Goal: Task Accomplishment & Management: Manage account settings

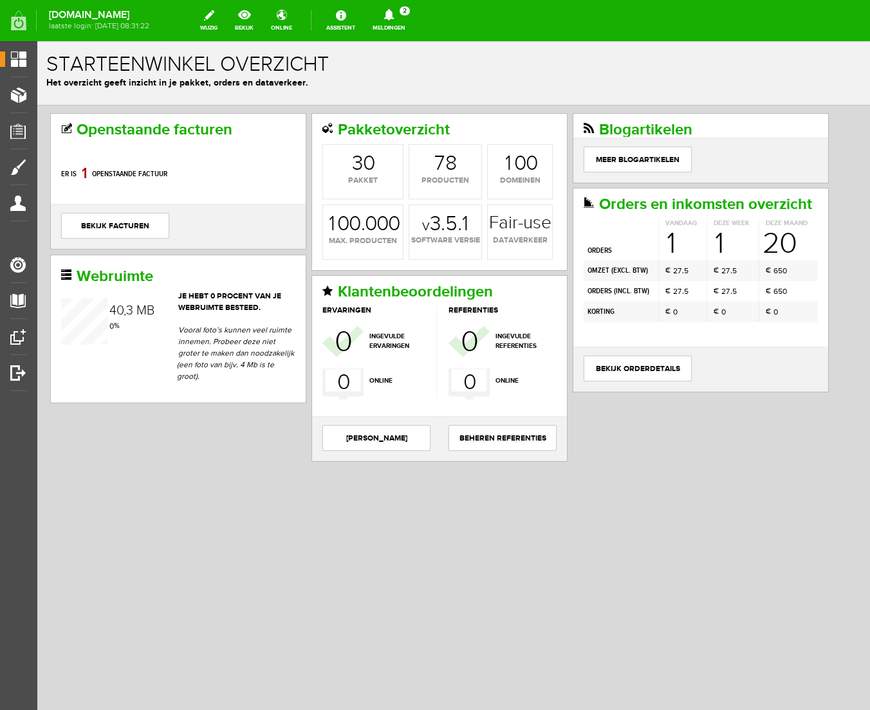
click at [168, 456] on div "Openstaande facturen Er is 8 0 1 openstaande factuur bekijk facturen Pakketover…" at bounding box center [454, 290] width 812 height 354
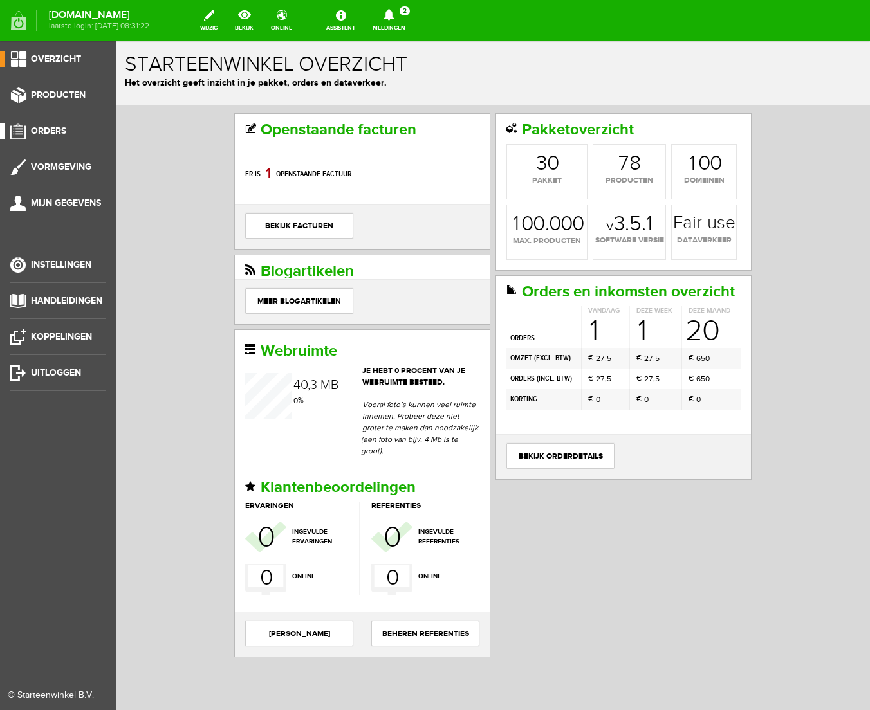
click at [42, 130] on span "Orders" at bounding box center [48, 130] width 35 height 11
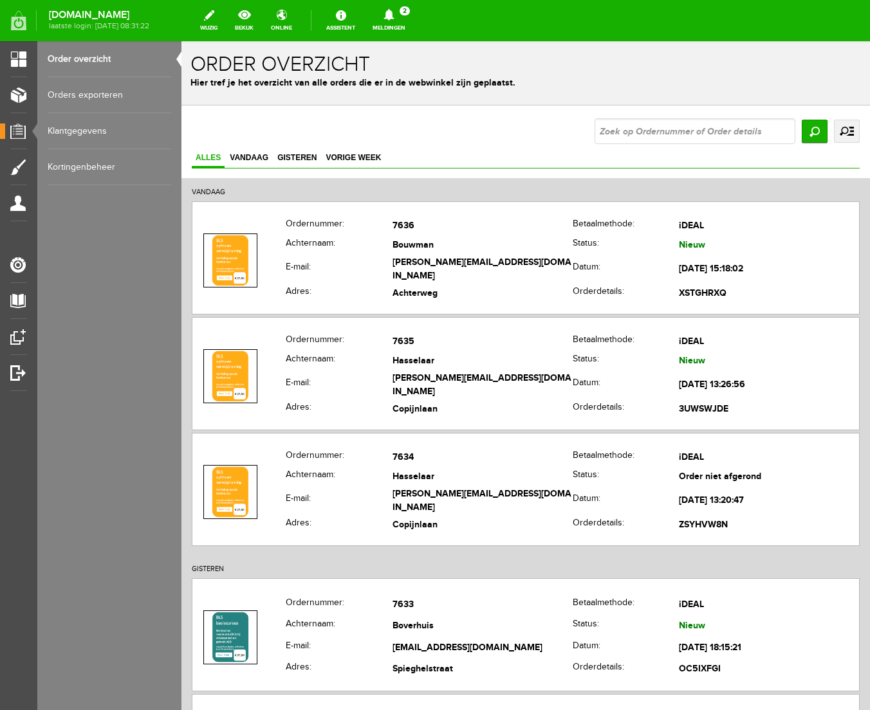
click at [394, 12] on icon at bounding box center [388, 15] width 10 height 12
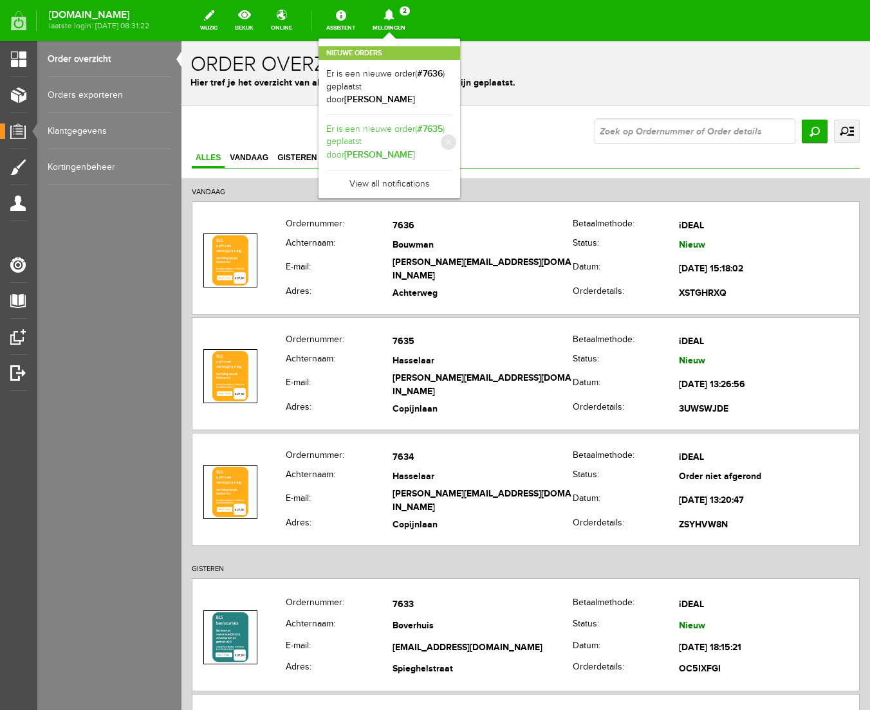
click at [452, 123] on link "Er is een nieuwe order( #7635 ) geplaatst door [PERSON_NAME]" at bounding box center [389, 142] width 126 height 39
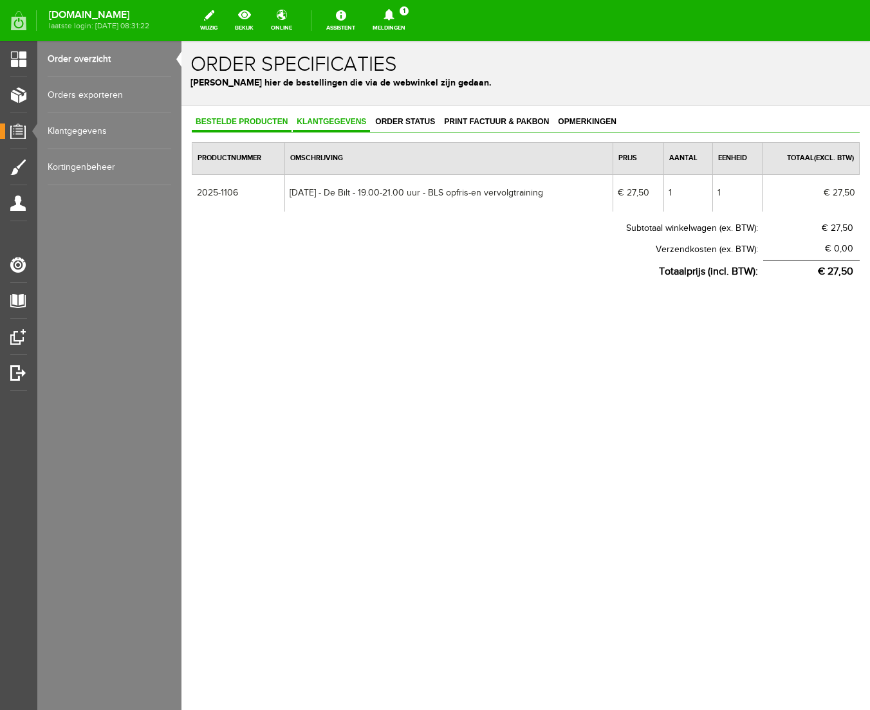
click at [322, 118] on span "Klantgegevens" at bounding box center [331, 121] width 77 height 9
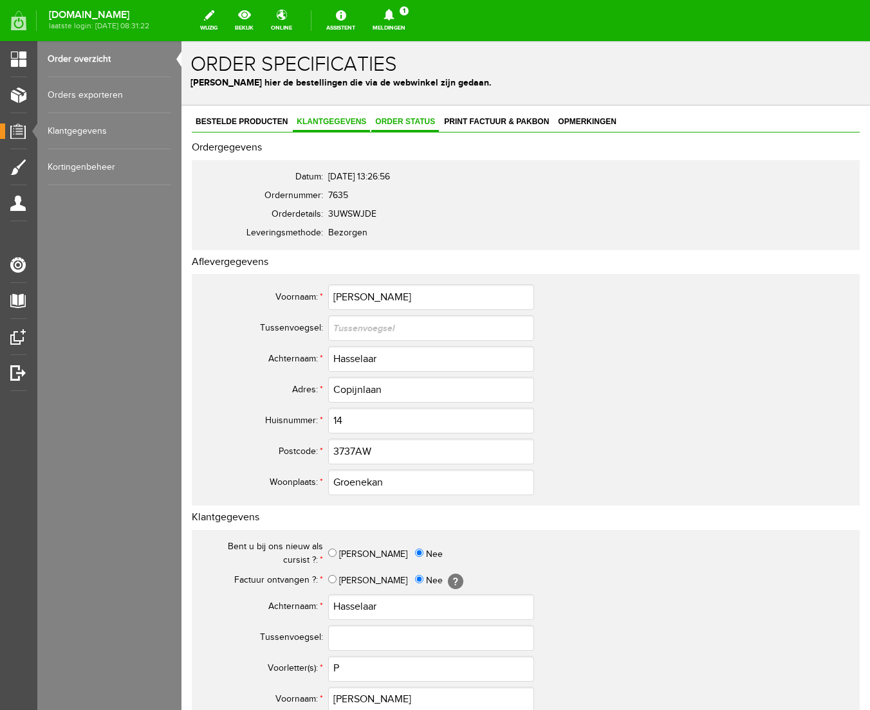
click at [408, 118] on span "Order status" at bounding box center [405, 121] width 68 height 9
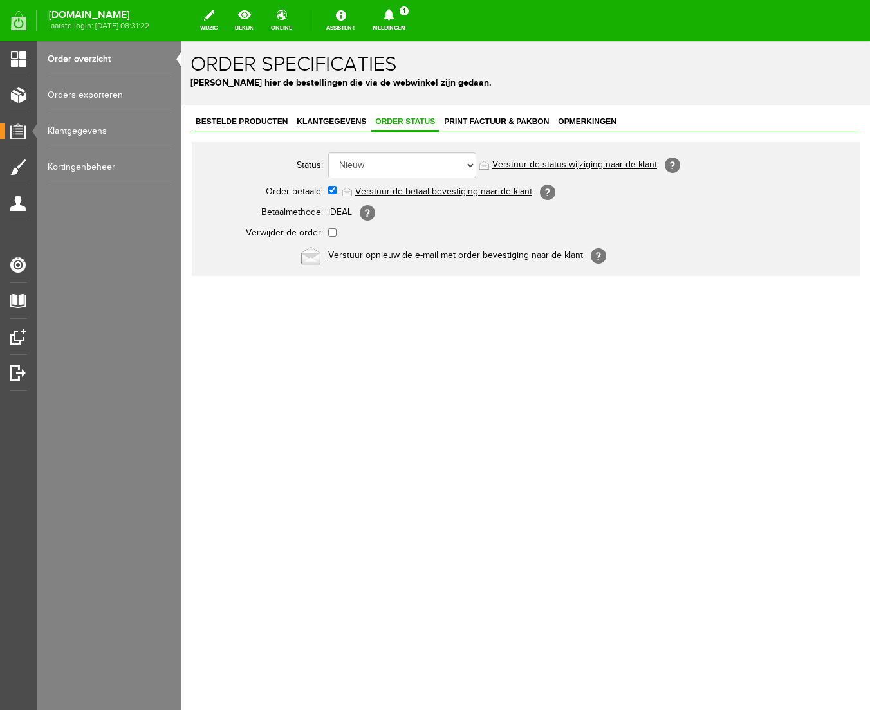
click at [416, 191] on link "Verstuur de betaal bevestiging naar de klant" at bounding box center [443, 192] width 177 height 10
click at [394, 15] on icon at bounding box center [388, 15] width 10 height 12
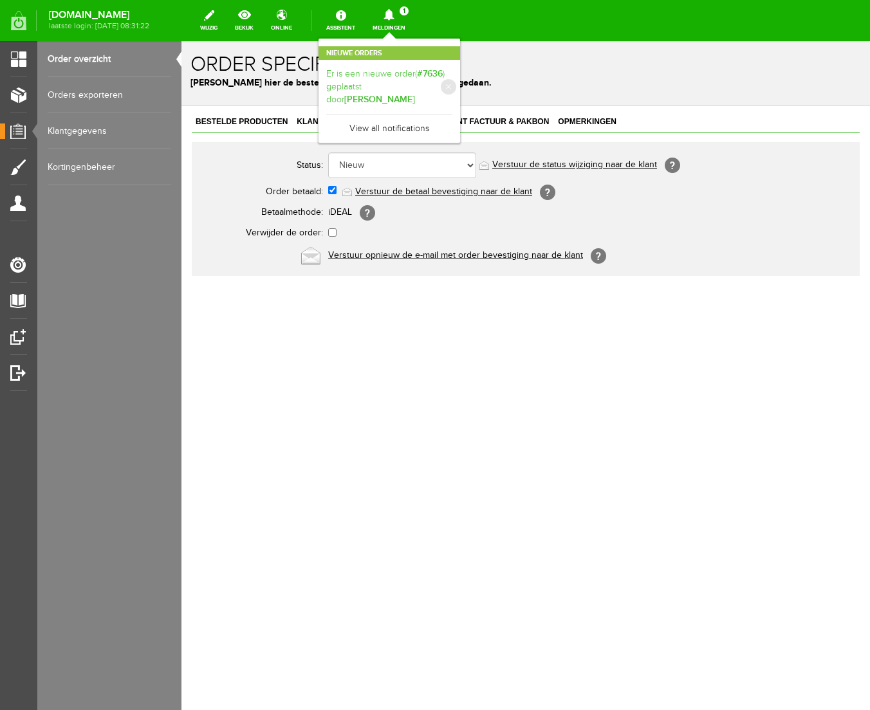
click at [415, 94] on b "[PERSON_NAME]" at bounding box center [379, 99] width 71 height 11
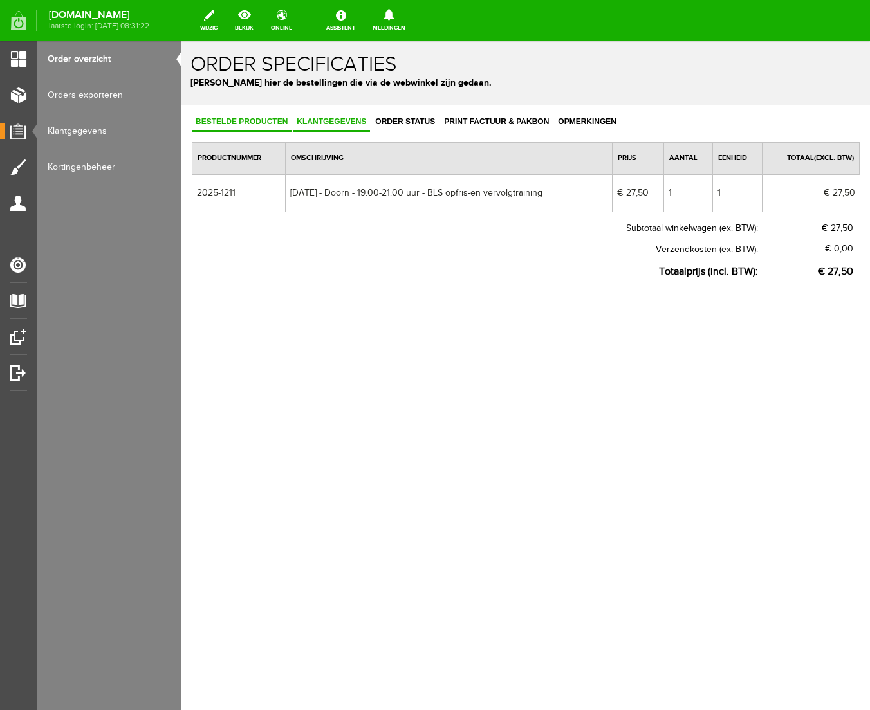
click at [353, 125] on span "Klantgegevens" at bounding box center [331, 121] width 77 height 9
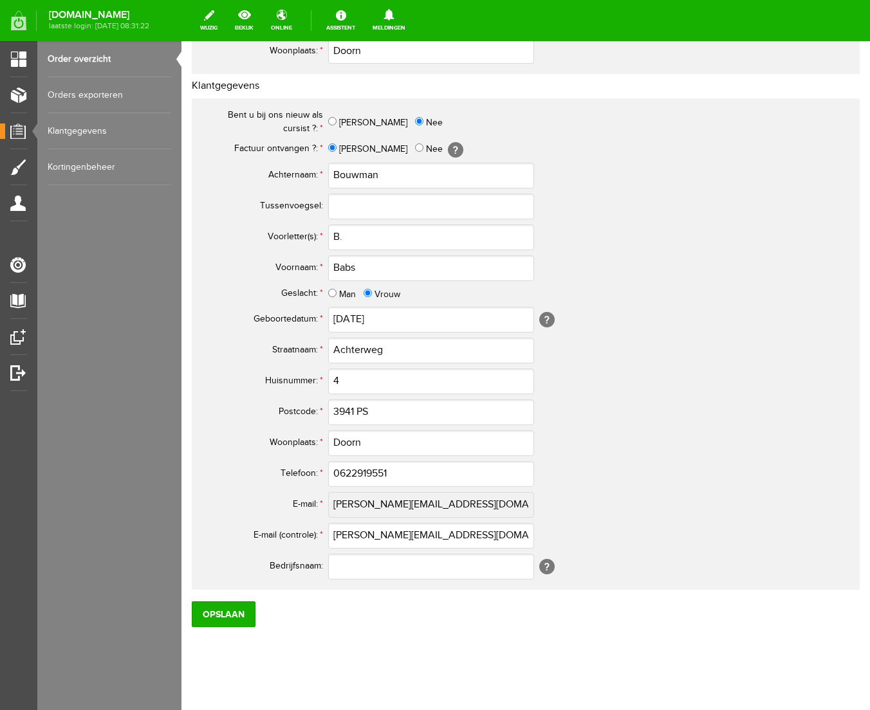
scroll to position [443, 0]
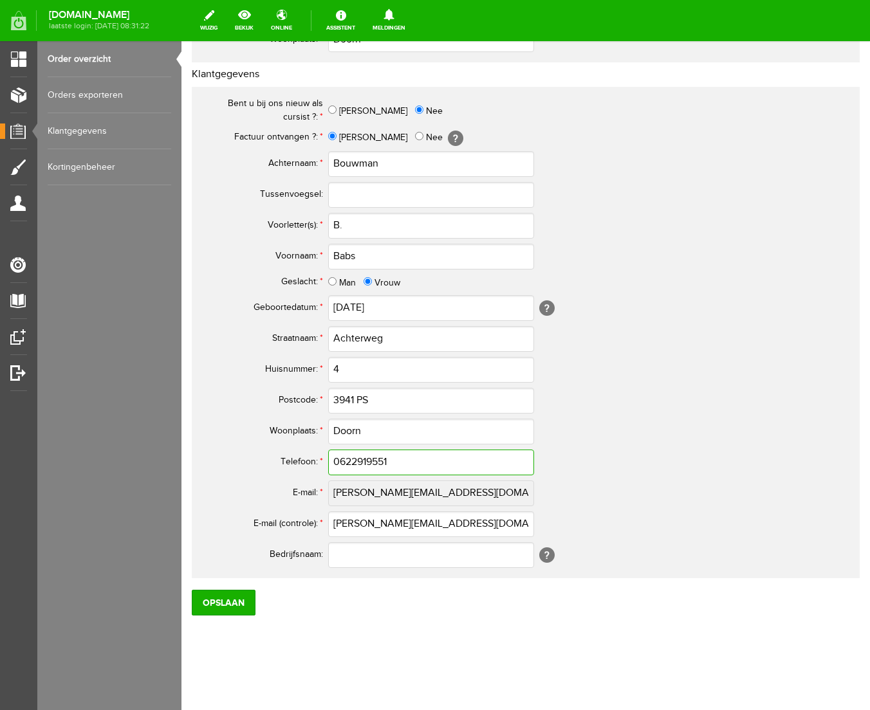
click at [344, 463] on input "0622919551" at bounding box center [431, 463] width 206 height 26
type input "06-22919551"
click at [666, 447] on tbody "Bent u bij ons nieuw als cursist ?: * [PERSON_NAME] Factuur ontvangen ?: * Ja N…" at bounding box center [508, 334] width 618 height 476
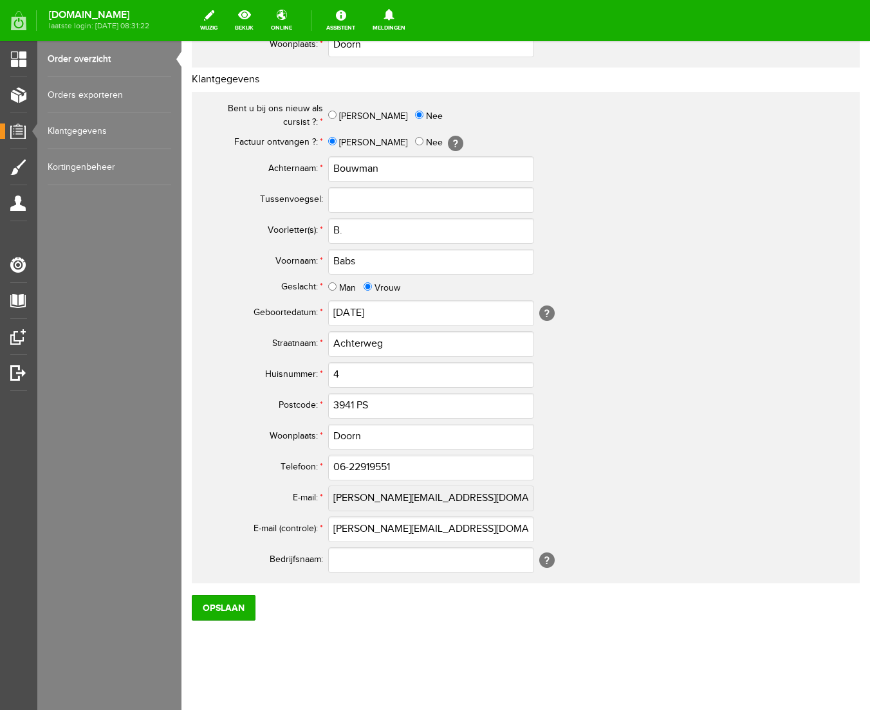
scroll to position [440, 0]
click at [232, 609] on input "Opslaan" at bounding box center [224, 608] width 64 height 26
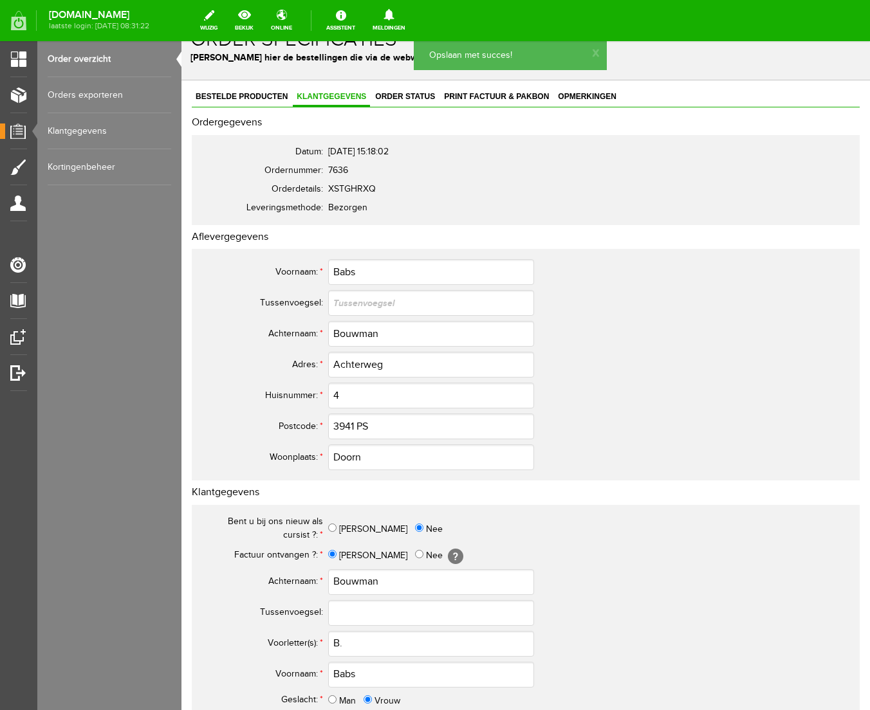
scroll to position [0, 0]
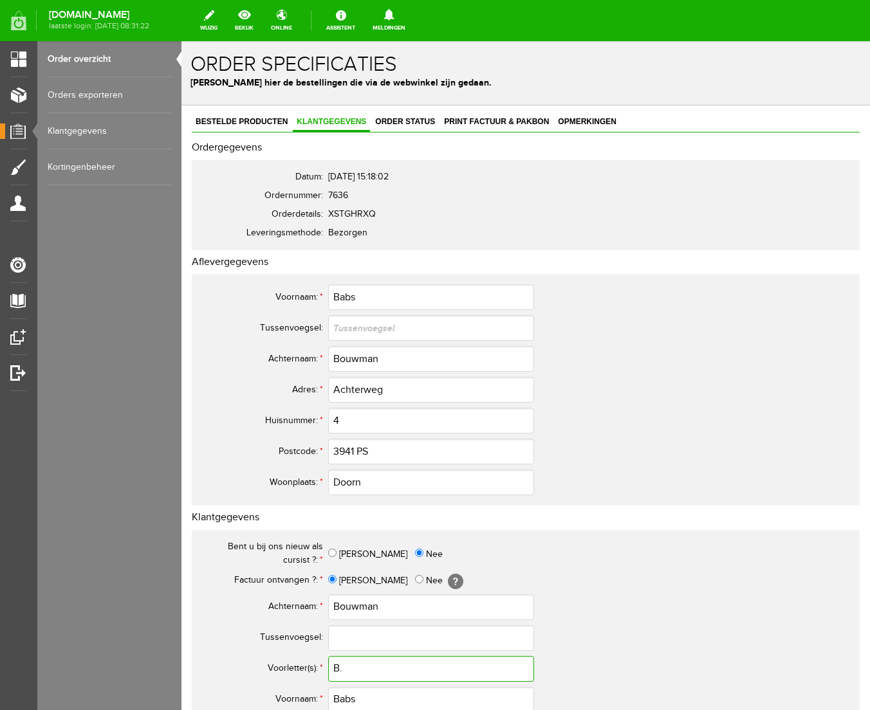
drag, startPoint x: 351, startPoint y: 672, endPoint x: 322, endPoint y: 669, distance: 29.1
click at [322, 669] on tr "Voorletter(s): * B." at bounding box center [508, 669] width 618 height 31
paste input "W.M."
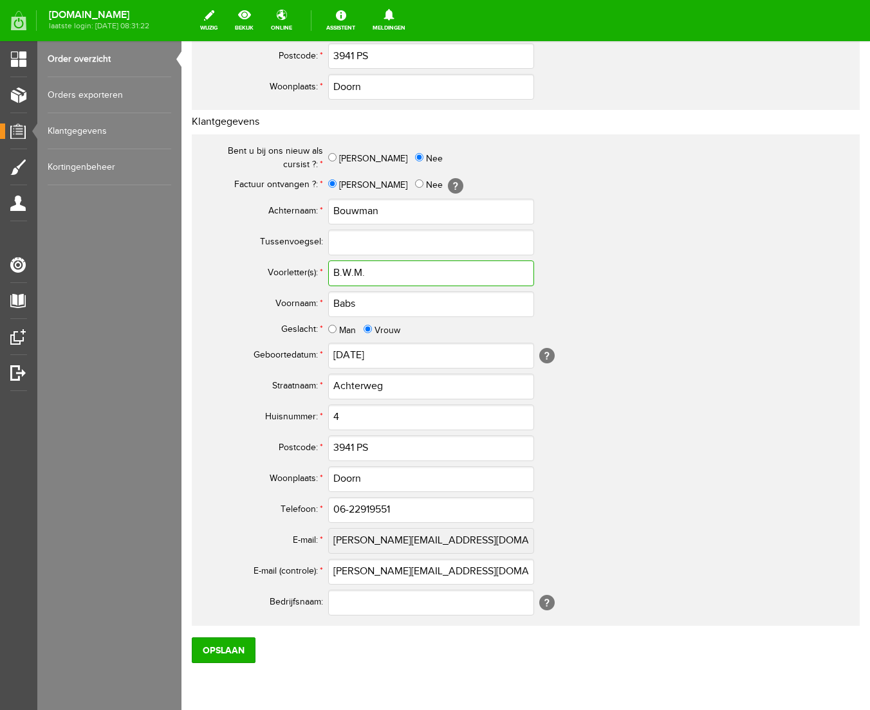
scroll to position [443, 0]
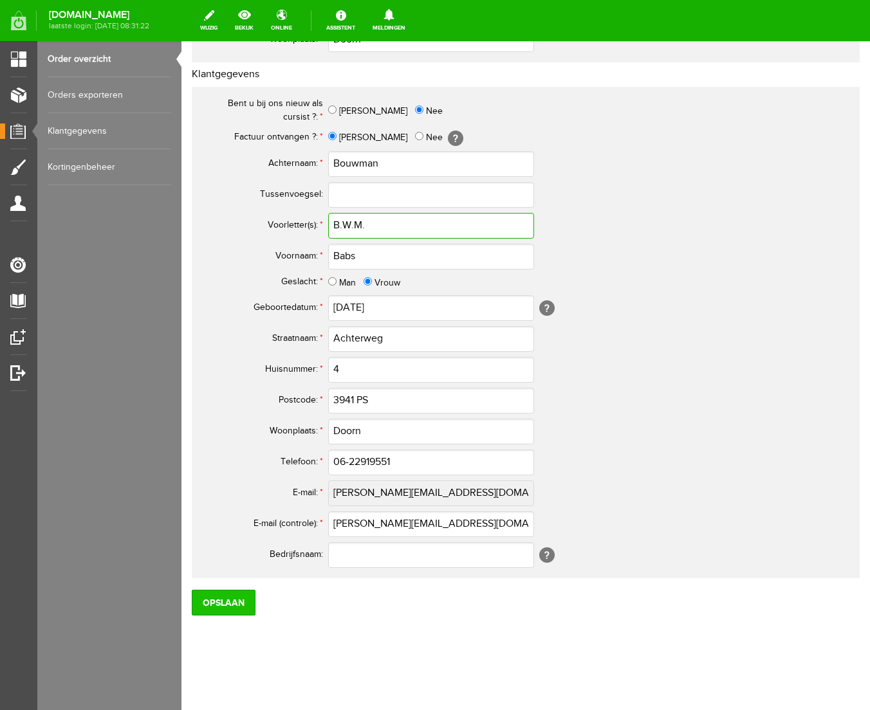
type input "B.W.M."
click at [230, 601] on input "Opslaan" at bounding box center [224, 603] width 64 height 26
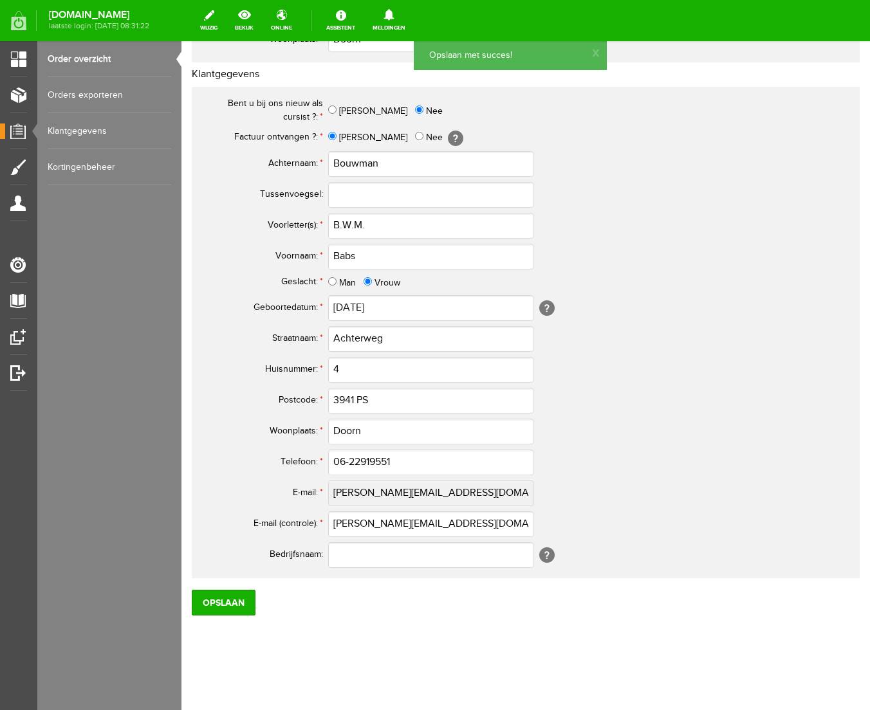
scroll to position [0, 0]
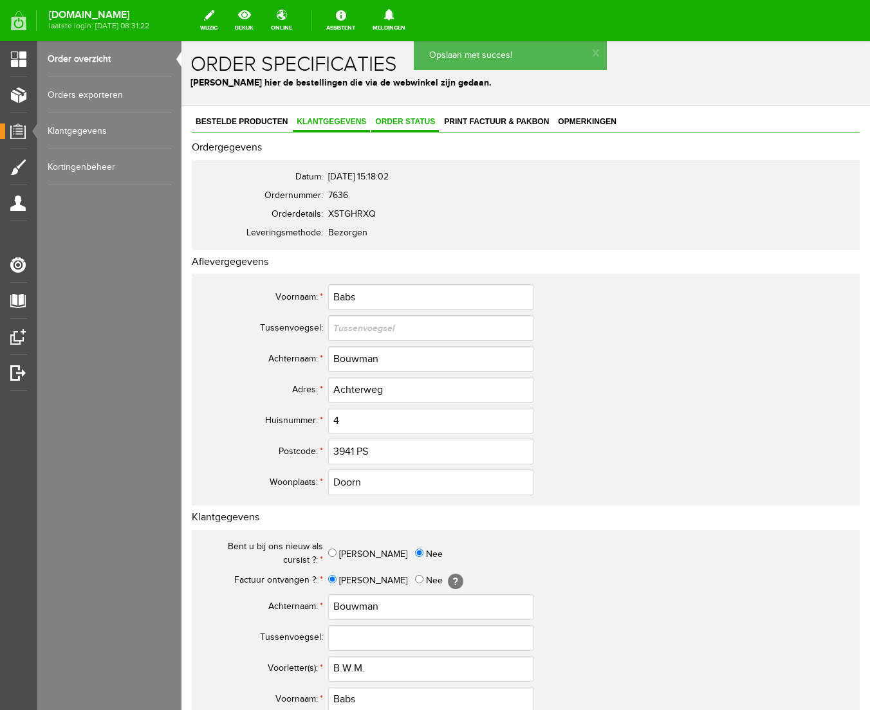
click at [413, 122] on span "Order status" at bounding box center [405, 121] width 68 height 9
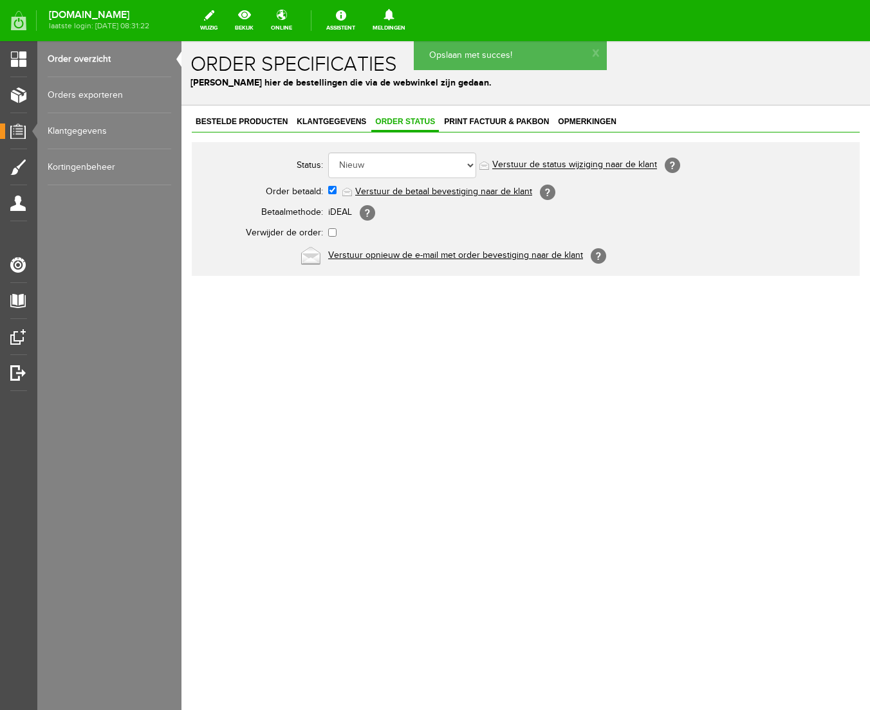
click at [416, 187] on link "Verstuur de betaal bevestiging naar de klant" at bounding box center [443, 192] width 177 height 10
click at [501, 118] on span "Print factuur & pakbon" at bounding box center [496, 121] width 113 height 9
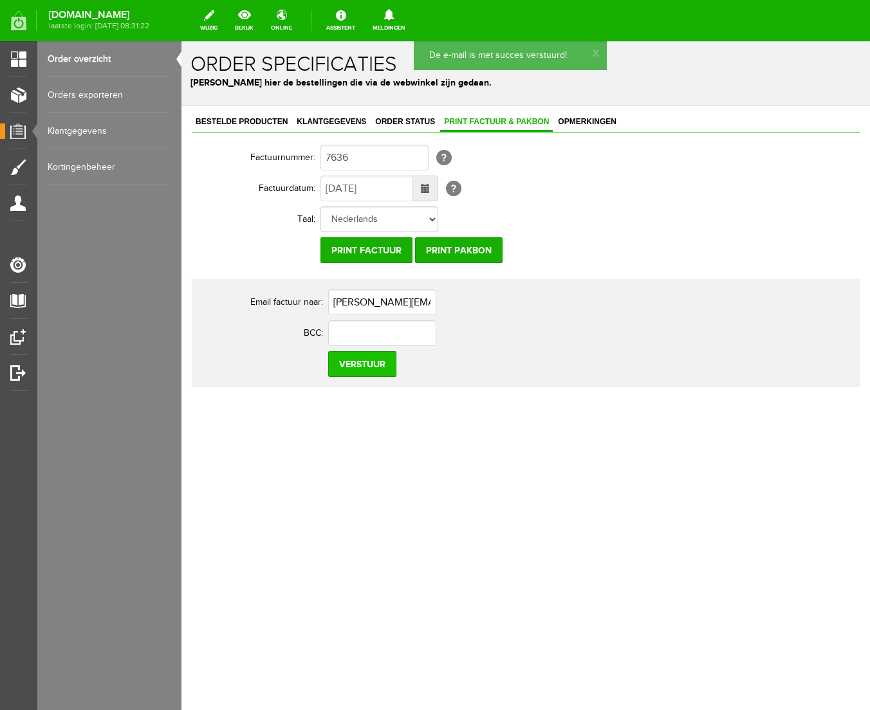
click at [355, 371] on input "Verstuur" at bounding box center [362, 364] width 68 height 26
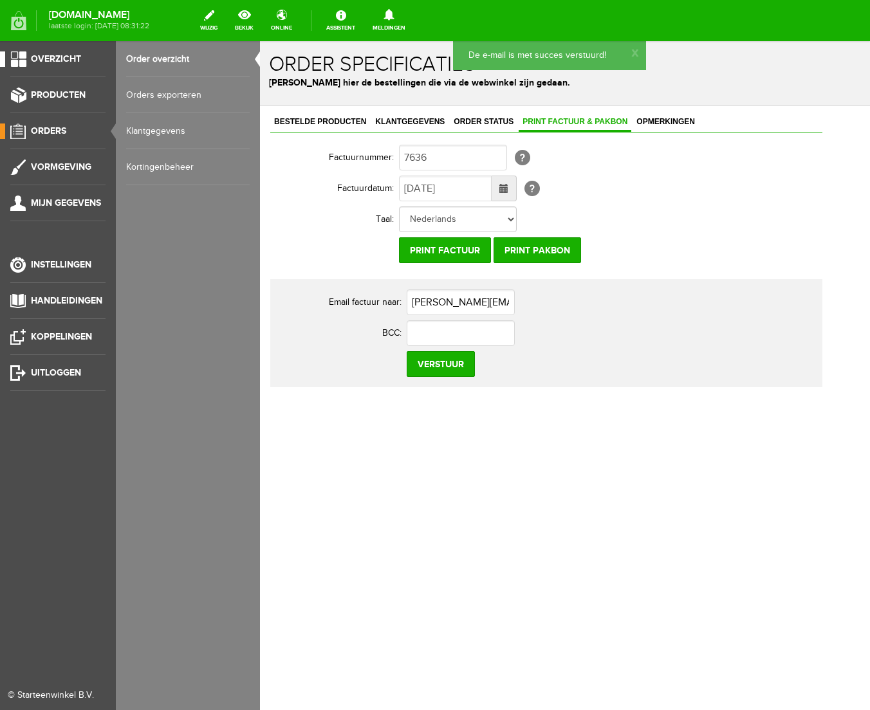
click at [68, 55] on span "Overzicht" at bounding box center [56, 58] width 50 height 11
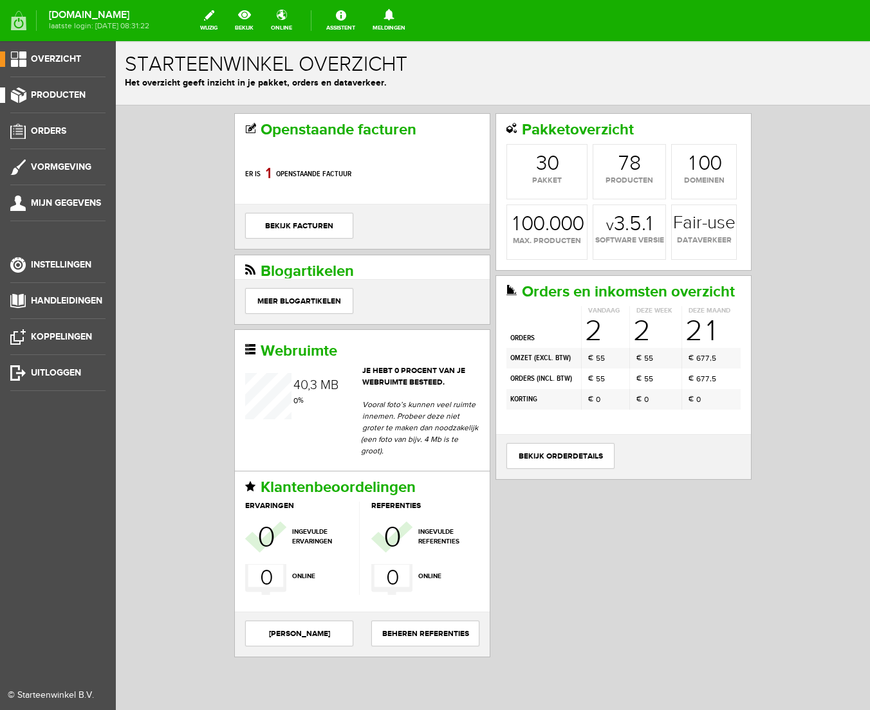
click at [52, 94] on span "Producten" at bounding box center [58, 94] width 55 height 11
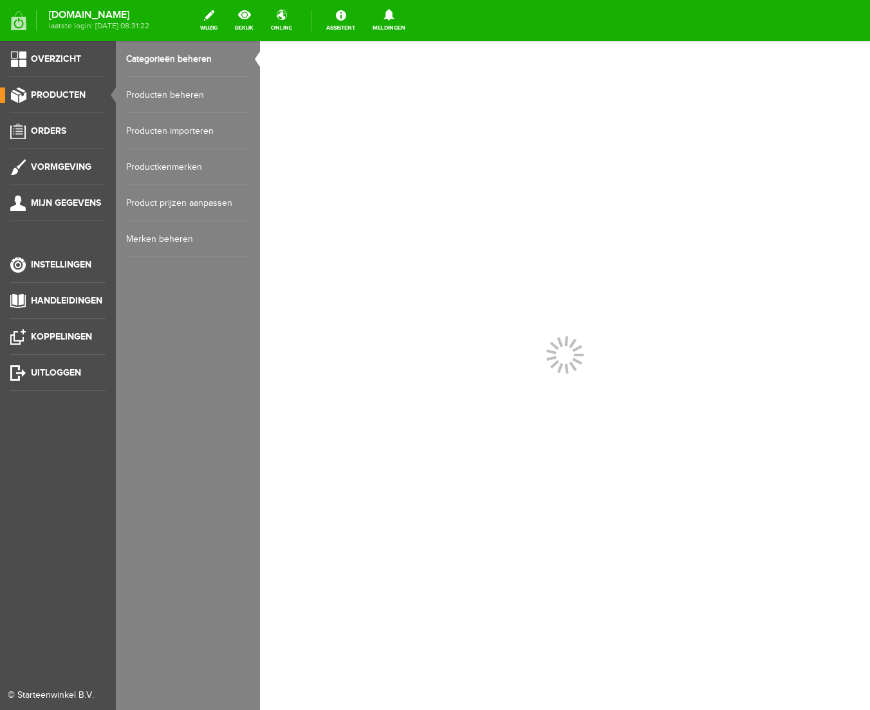
click at [171, 95] on link "Producten beheren" at bounding box center [188, 95] width 124 height 36
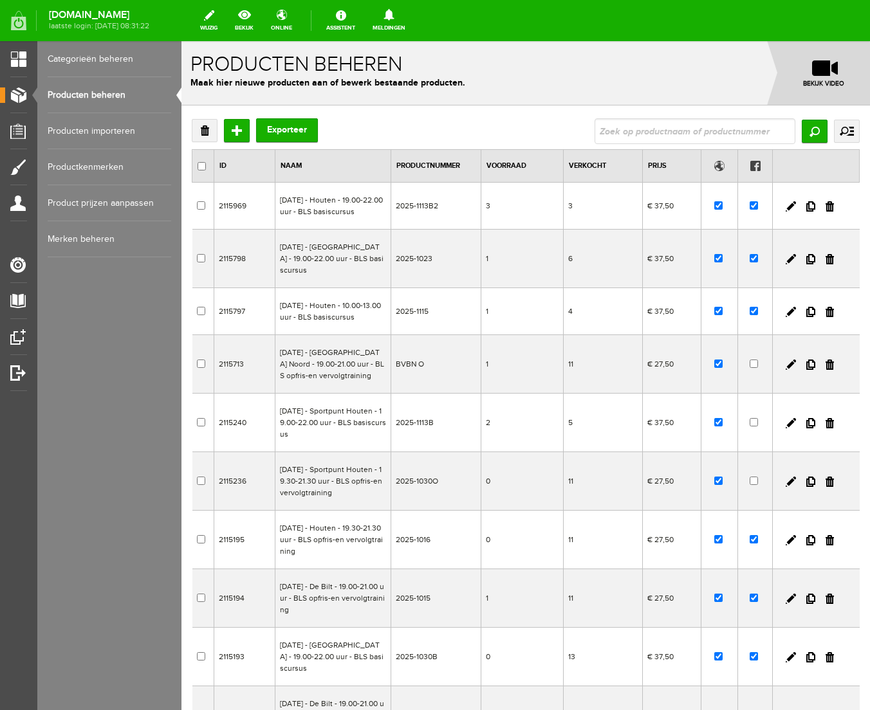
scroll to position [210, 0]
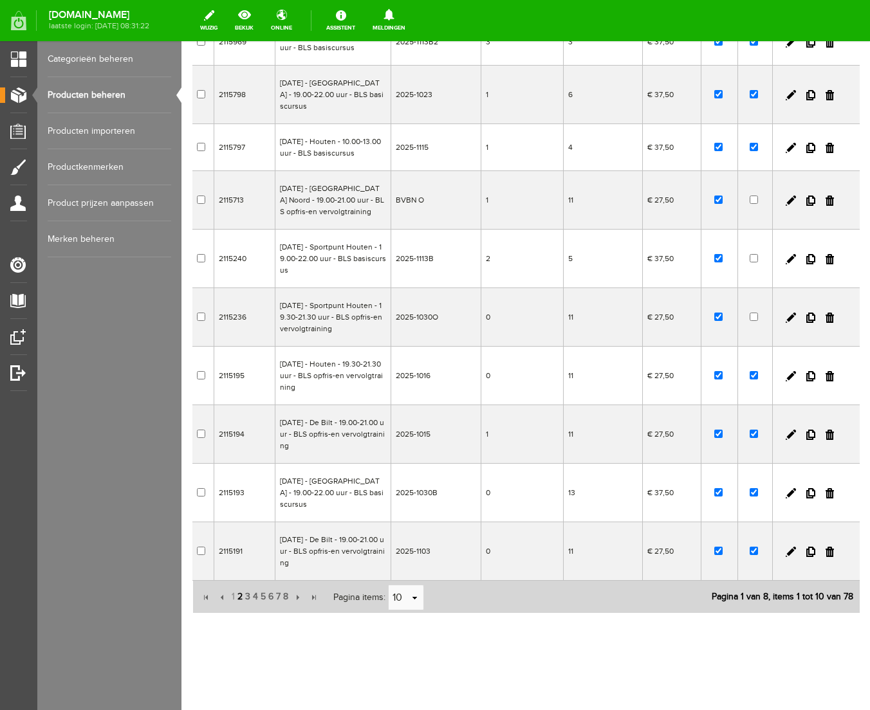
click at [241, 597] on span "2" at bounding box center [240, 597] width 8 height 26
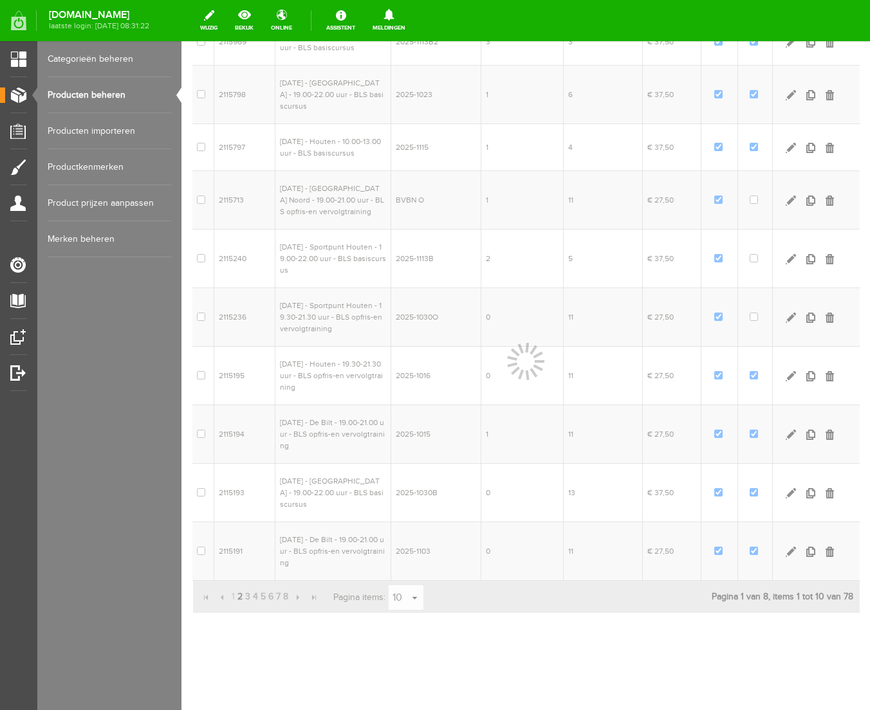
scroll to position [187, 0]
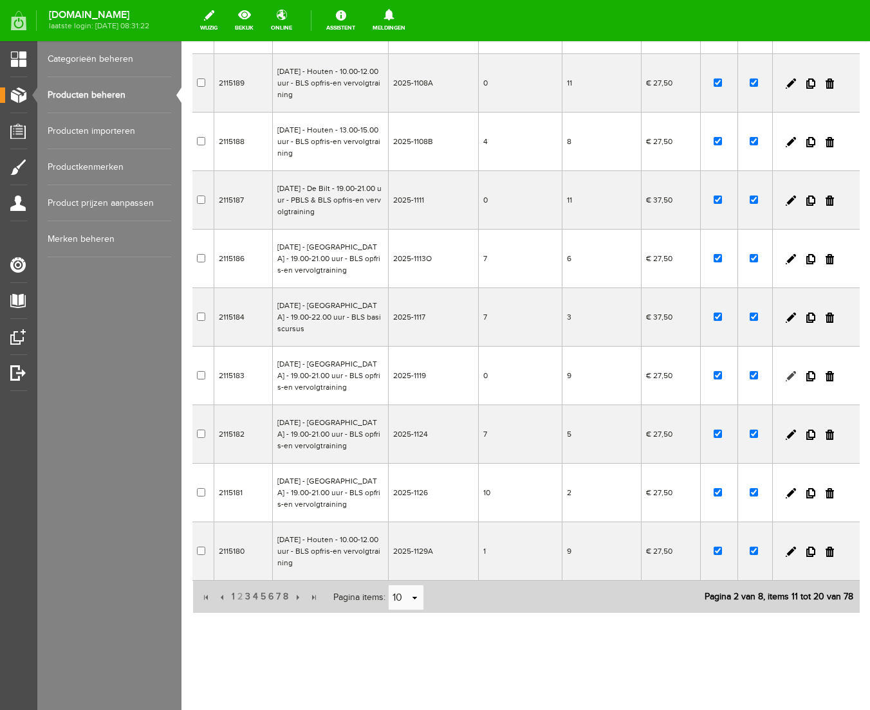
click at [791, 375] on link at bounding box center [791, 376] width 10 height 10
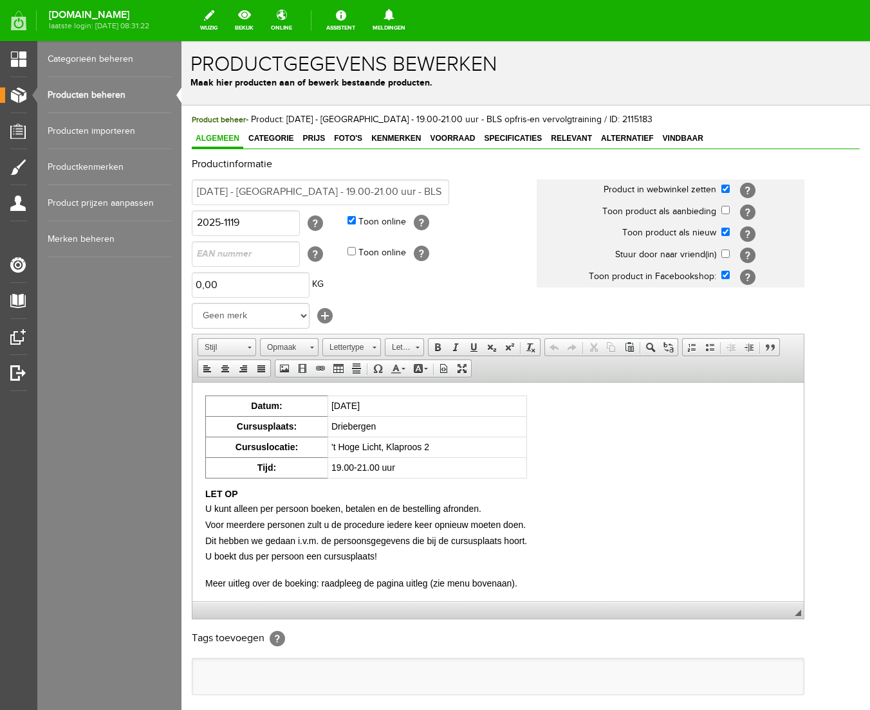
scroll to position [0, 0]
click at [458, 142] on span "Voorraad" at bounding box center [452, 138] width 53 height 9
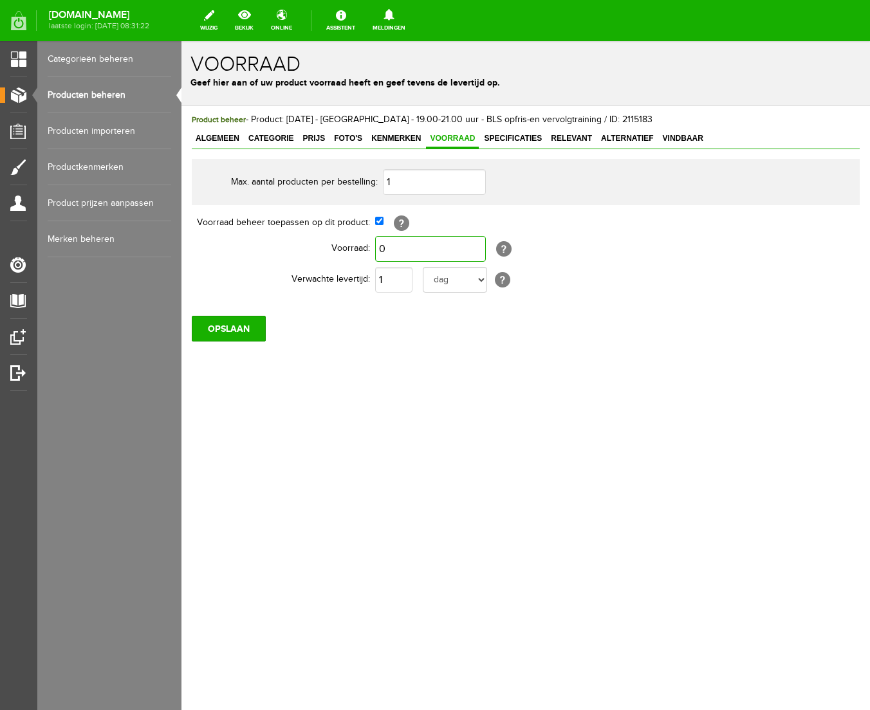
click at [403, 247] on input "0" at bounding box center [430, 249] width 111 height 26
type input "1"
click at [366, 403] on div "Product beheer - Product: [DATE] - [GEOGRAPHIC_DATA] - 19.00-21.00 uur - BLS op…" at bounding box center [525, 271] width 688 height 331
click at [232, 339] on input "OPSLAAN" at bounding box center [229, 329] width 74 height 26
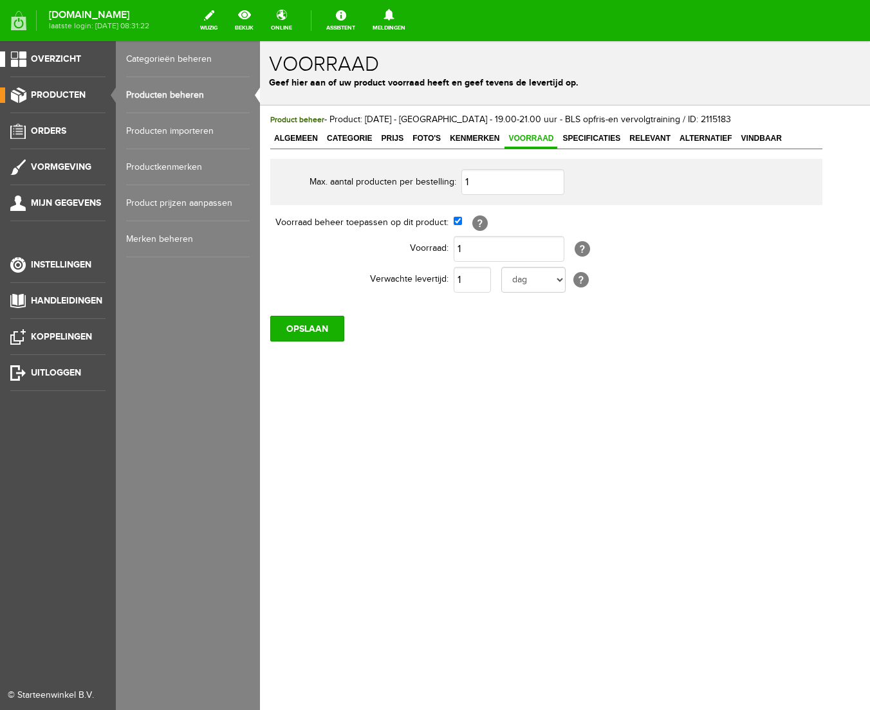
click at [49, 54] on span "Overzicht" at bounding box center [56, 58] width 50 height 11
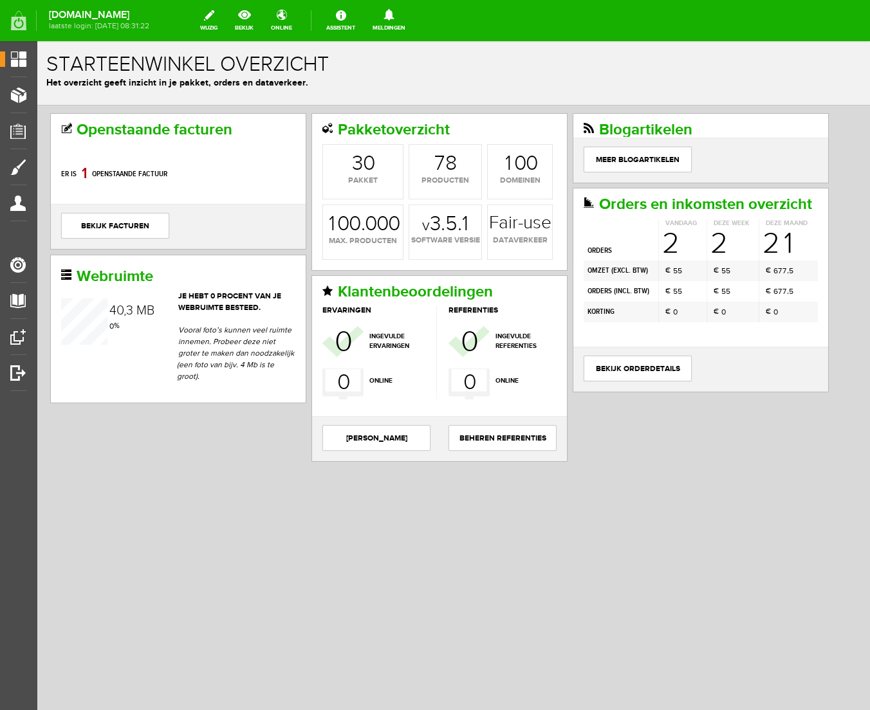
click at [168, 471] on div "Openstaande facturen Er is 8 0 1 openstaande factuur bekijk facturen Pakketover…" at bounding box center [453, 332] width 833 height 452
